Goal: Task Accomplishment & Management: Manage account settings

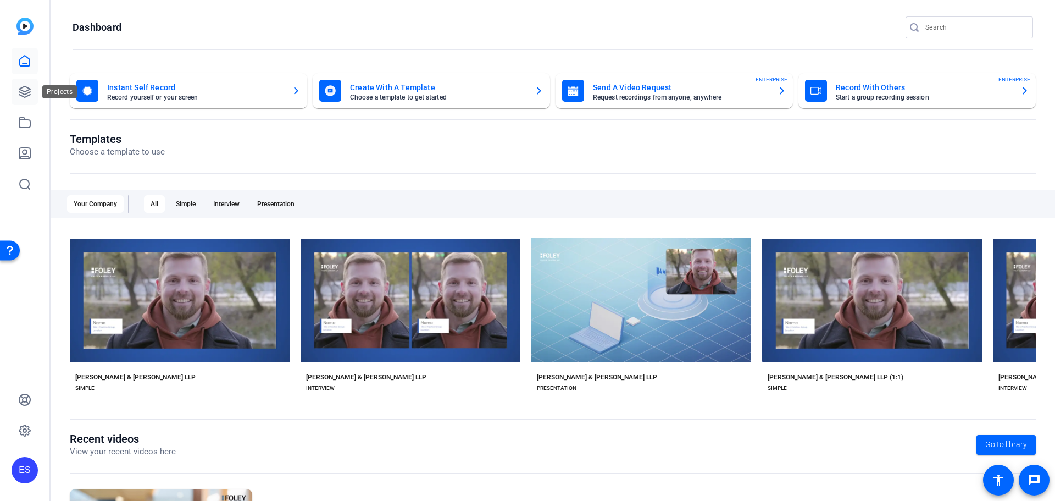
click at [24, 89] on icon at bounding box center [24, 91] width 13 height 13
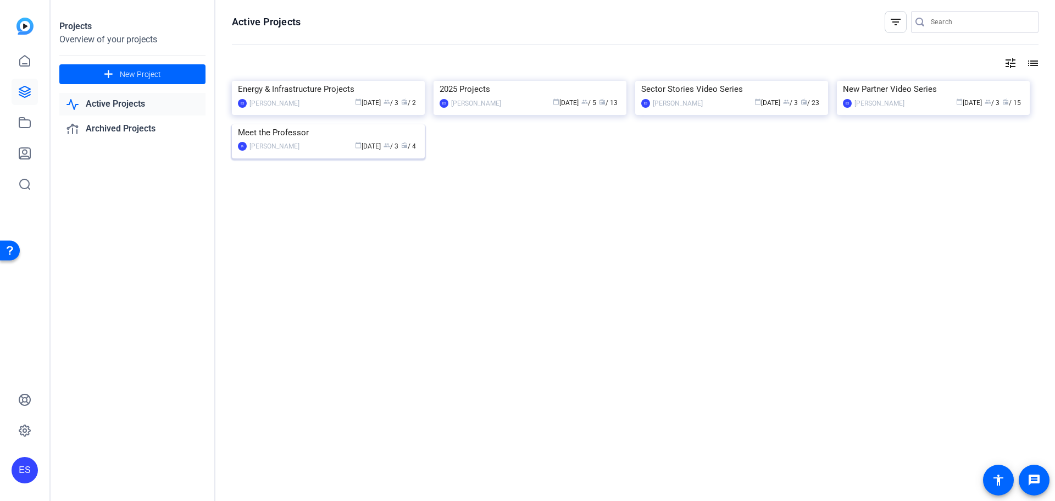
click at [299, 152] on div "[PERSON_NAME]" at bounding box center [274, 146] width 50 height 11
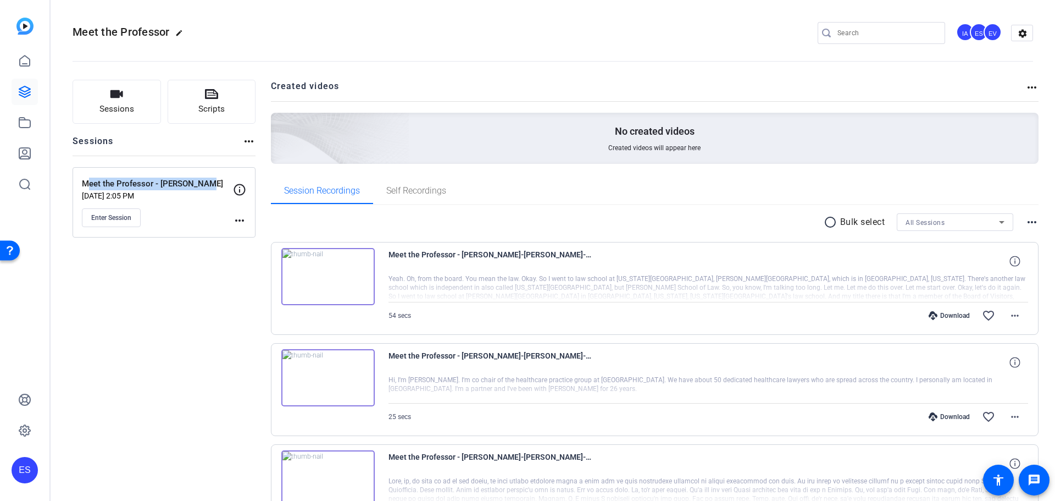
drag, startPoint x: 83, startPoint y: 180, endPoint x: 215, endPoint y: 185, distance: 132.5
click at [215, 185] on div "Sessions Scripts Sessions more_horiz Meet the Professor - [PERSON_NAME] [DATE] …" at bounding box center [553, 376] width 1004 height 621
copy p "Meet the Professor - [PERSON_NAME]"
click at [170, 333] on div "Sessions Scripts Sessions more_horiz Meet the Professor - [PERSON_NAME] [DATE] …" at bounding box center [164, 376] width 183 height 593
click at [124, 121] on button "Sessions" at bounding box center [117, 102] width 88 height 44
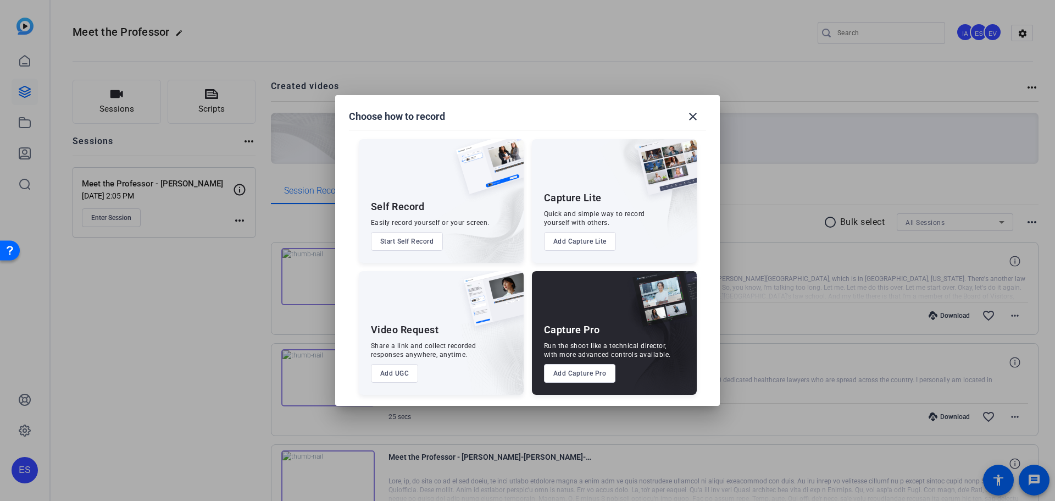
click at [590, 307] on div "Capture Pro Run the shoot like a technical director, with more advanced control…" at bounding box center [614, 333] width 165 height 124
click at [587, 372] on button "Add Capture Pro" at bounding box center [580, 373] width 72 height 19
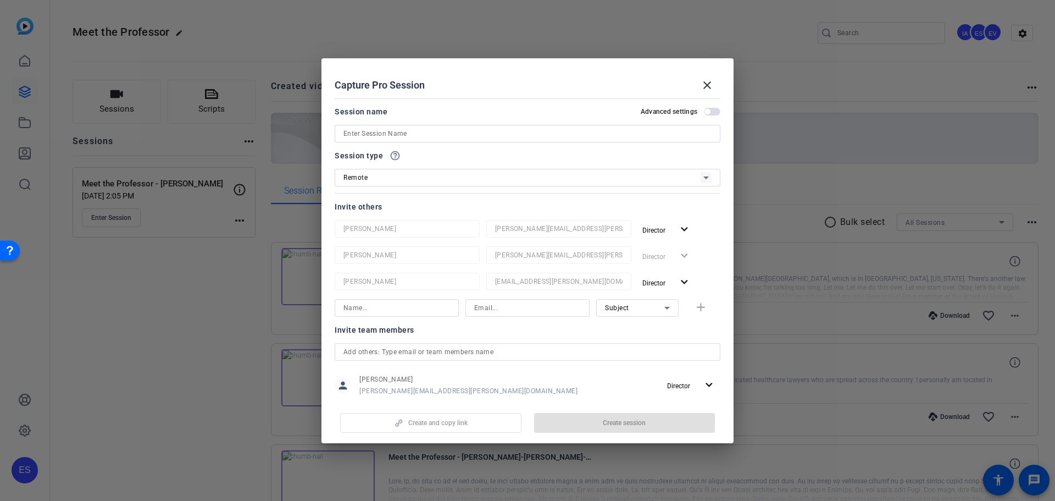
click at [444, 142] on div at bounding box center [528, 148] width 386 height 12
click at [444, 139] on input at bounding box center [527, 133] width 368 height 13
click at [444, 132] on input at bounding box center [527, 133] width 368 height 13
paste input "Meet the Professor - [PERSON_NAME]"
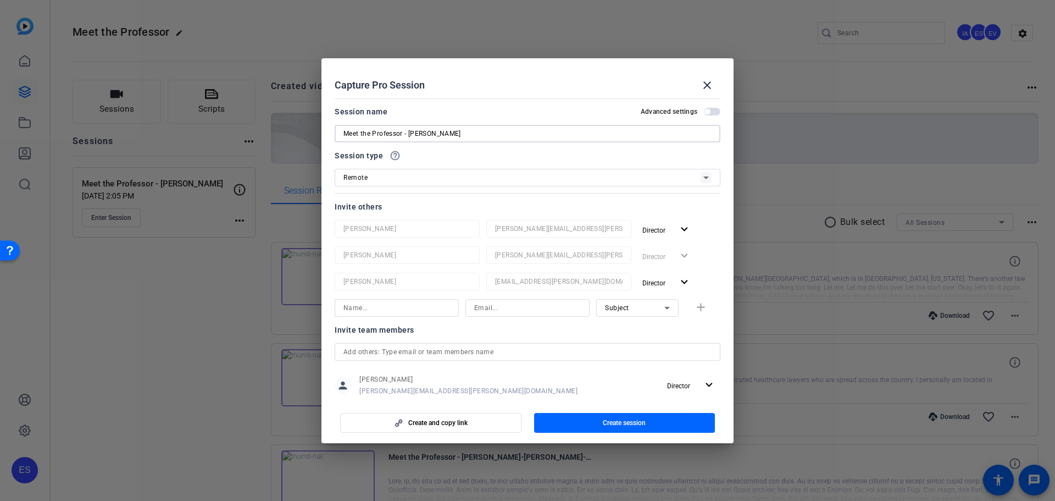
drag, startPoint x: 444, startPoint y: 132, endPoint x: 408, endPoint y: 130, distance: 35.8
click at [408, 130] on input "Meet the Professor - [PERSON_NAME]" at bounding box center [527, 133] width 368 height 13
type input "Meet the Professor - [PERSON_NAME]"
click at [512, 192] on div at bounding box center [528, 192] width 386 height 12
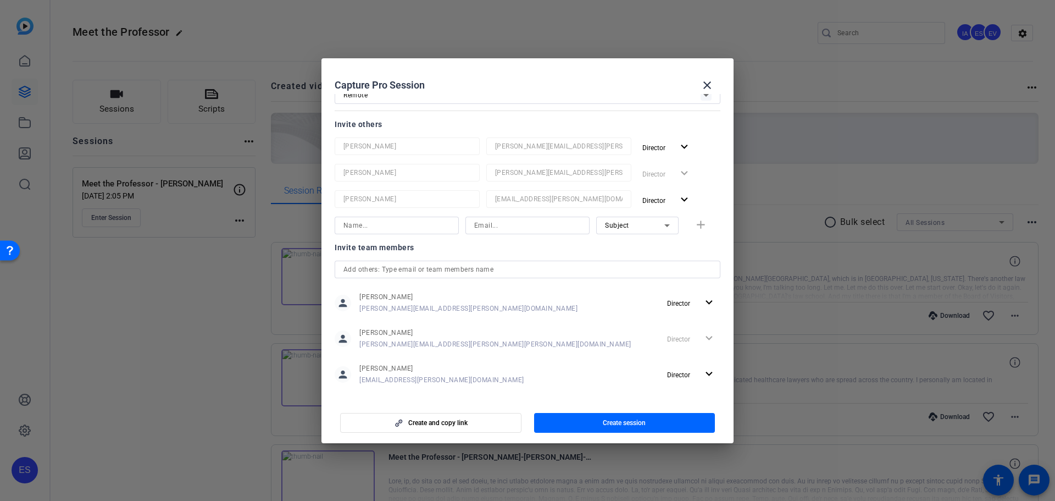
scroll to position [95, 0]
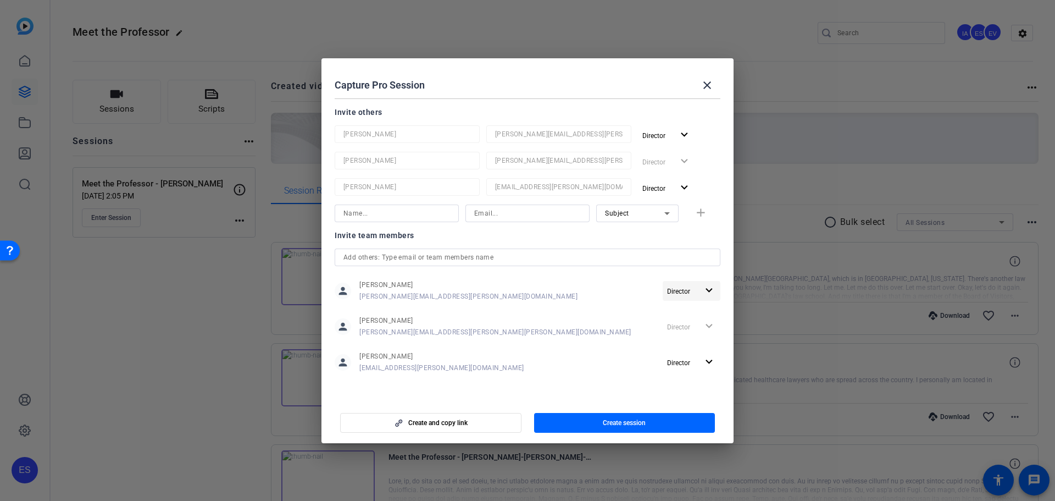
click at [708, 295] on mat-icon "expand_more" at bounding box center [709, 291] width 14 height 14
click at [696, 331] on span "Remove User" at bounding box center [686, 333] width 41 height 8
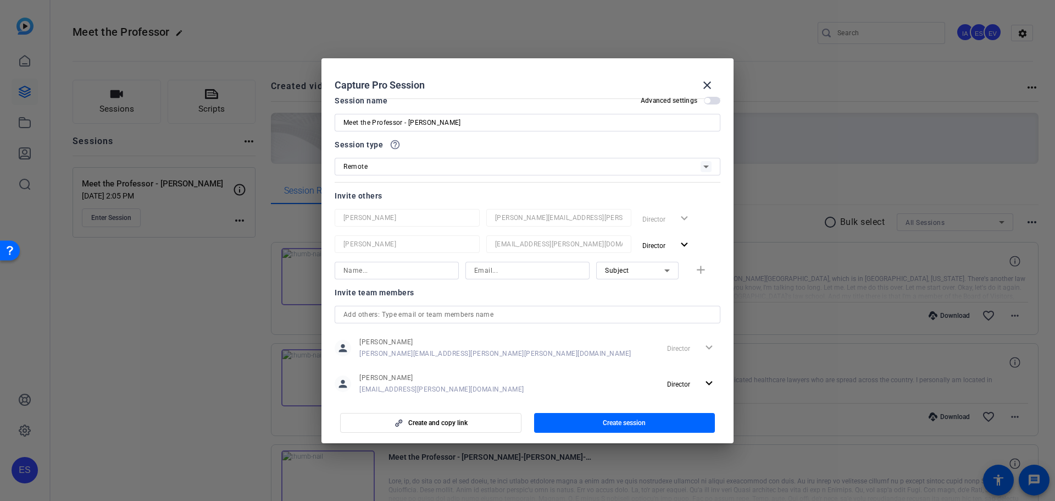
scroll to position [0, 0]
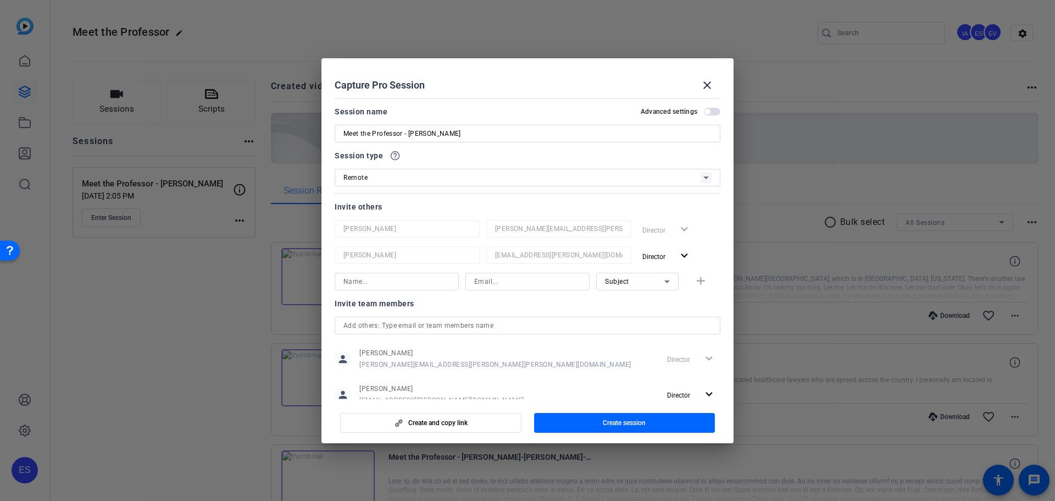
click at [518, 134] on input "Meet the Professor - [PERSON_NAME]" at bounding box center [527, 133] width 368 height 13
click at [594, 414] on span "button" at bounding box center [624, 422] width 181 height 26
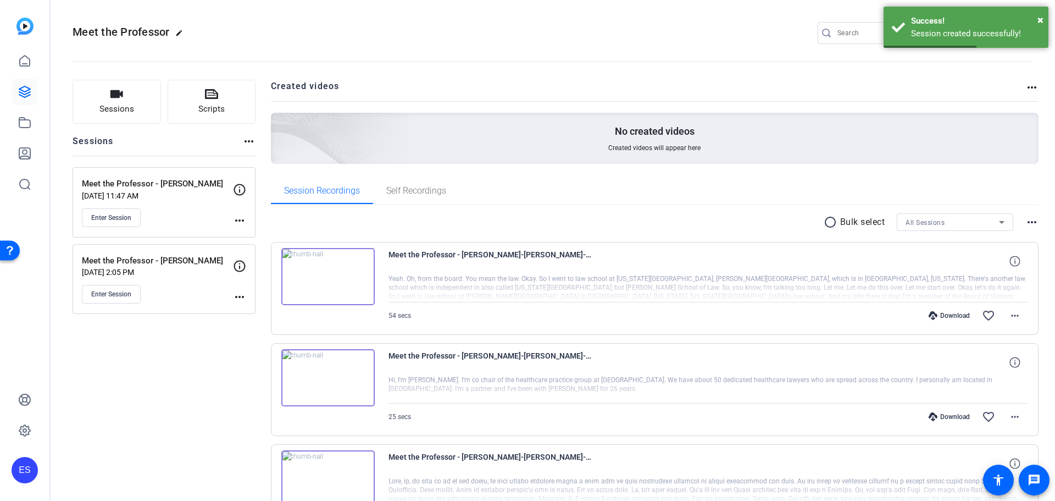
click at [241, 219] on mat-icon "more_horiz" at bounding box center [239, 220] width 13 height 13
click at [273, 235] on span "Edit Session" at bounding box center [267, 236] width 50 height 13
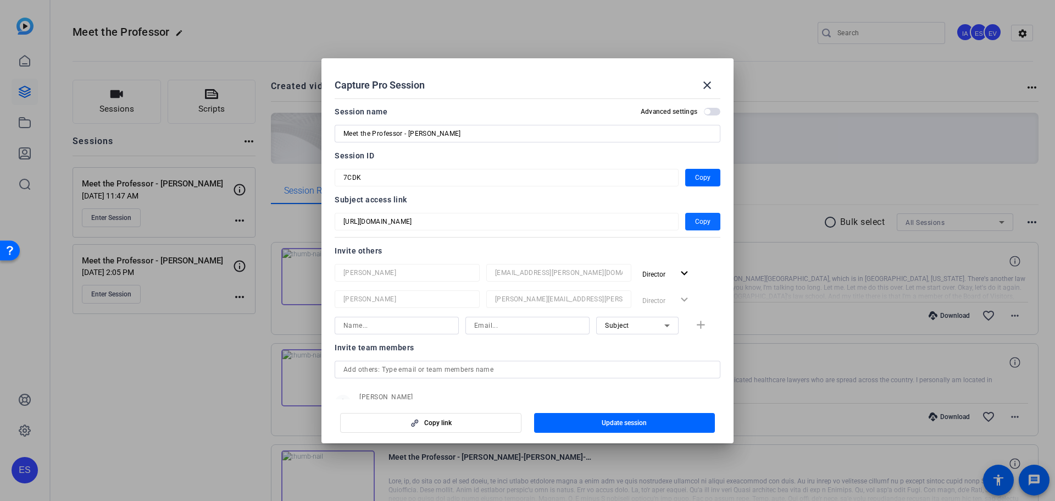
click at [704, 219] on span "Copy" at bounding box center [702, 221] width 15 height 13
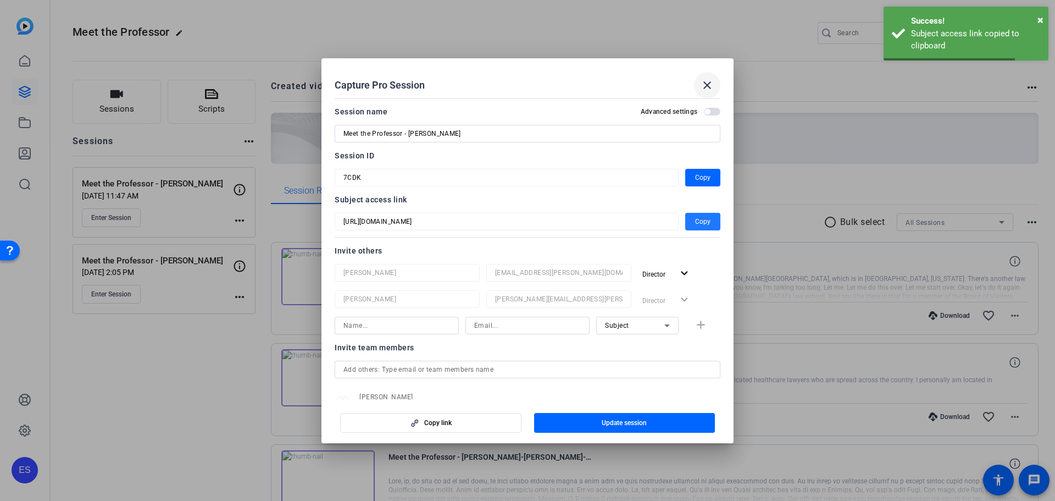
click at [702, 87] on mat-icon "close" at bounding box center [707, 85] width 13 height 13
